Goal: Information Seeking & Learning: Learn about a topic

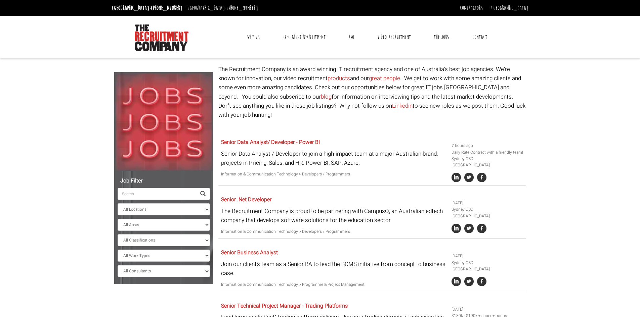
select select "[GEOGRAPHIC_DATA]"
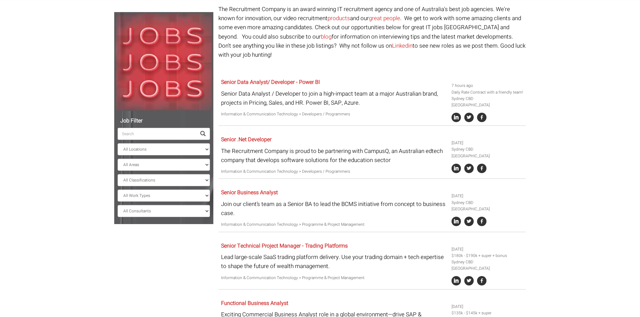
scroll to position [58, 0]
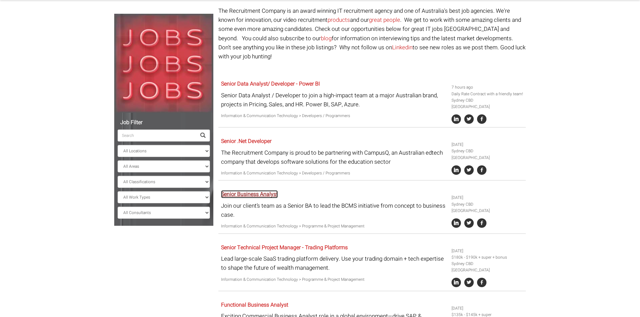
click at [254, 190] on link "Senior Business Analyst" at bounding box center [249, 194] width 57 height 8
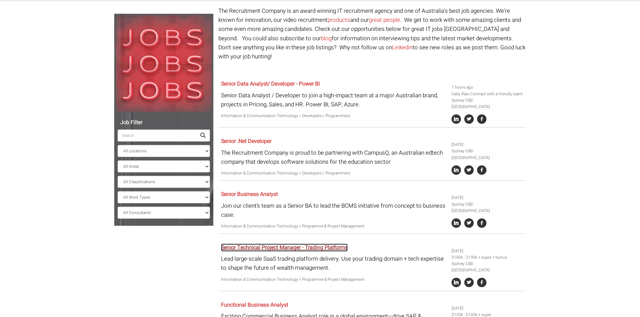
click at [283, 244] on link "Senior Technical Project Manager - Trading Platforms" at bounding box center [284, 248] width 127 height 8
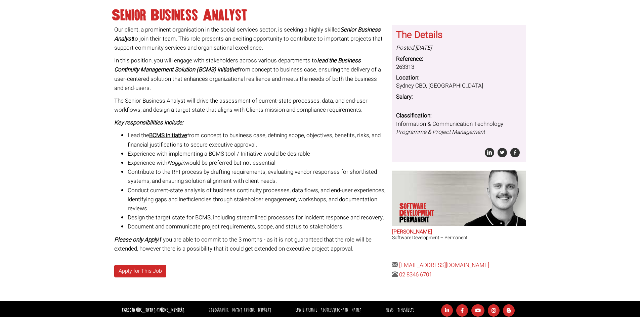
scroll to position [97, 0]
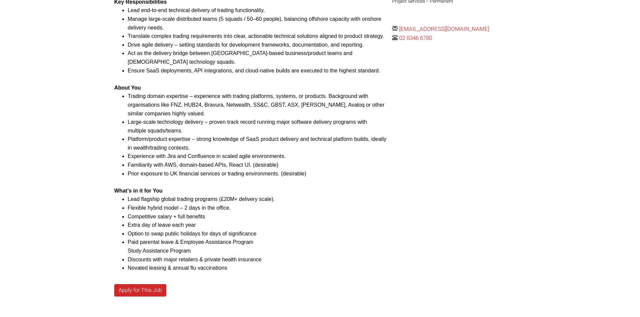
scroll to position [403, 0]
